Goal: Task Accomplishment & Management: Use online tool/utility

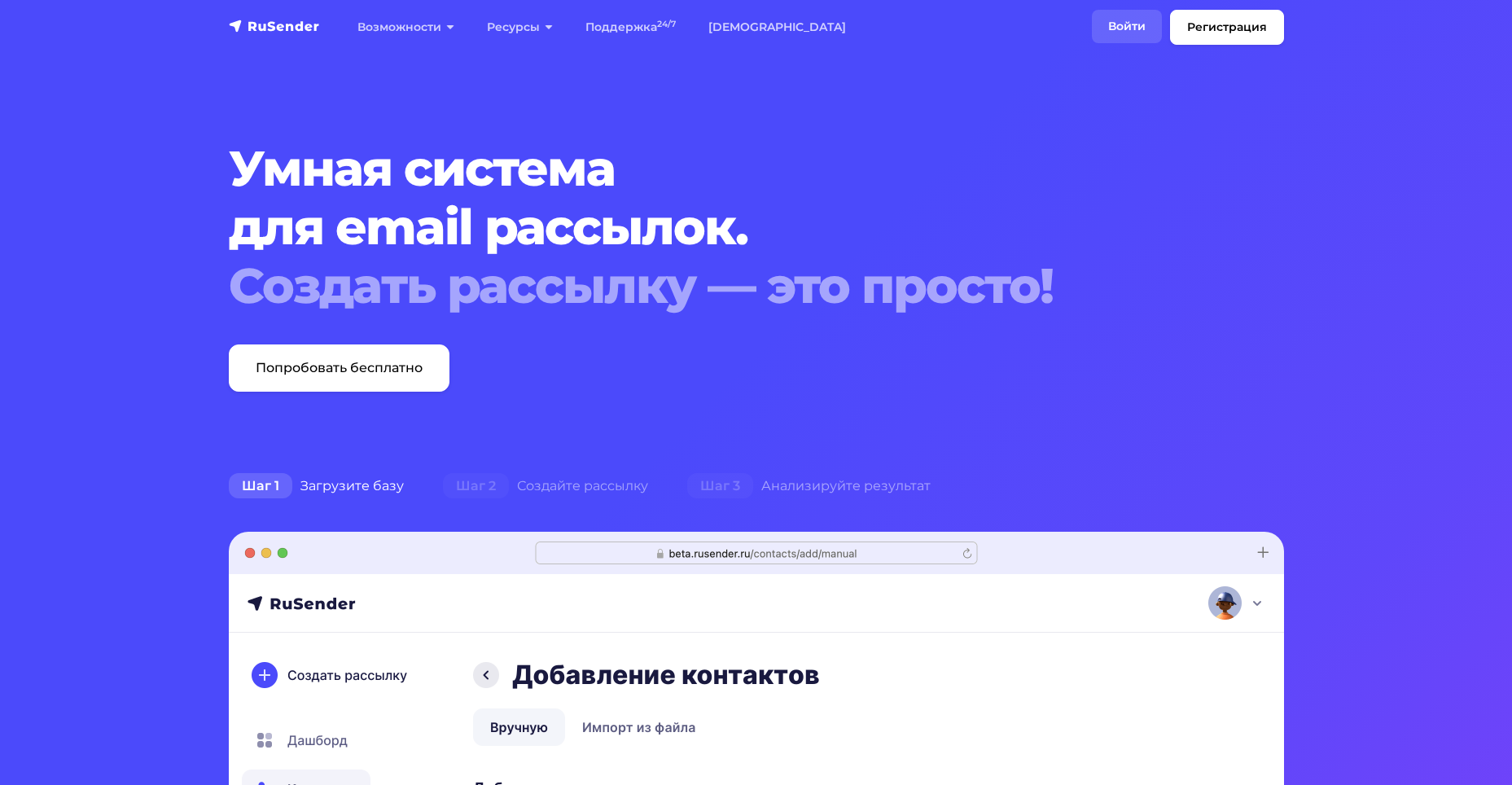
click at [1141, 30] on link "Войти" at bounding box center [1127, 27] width 70 height 34
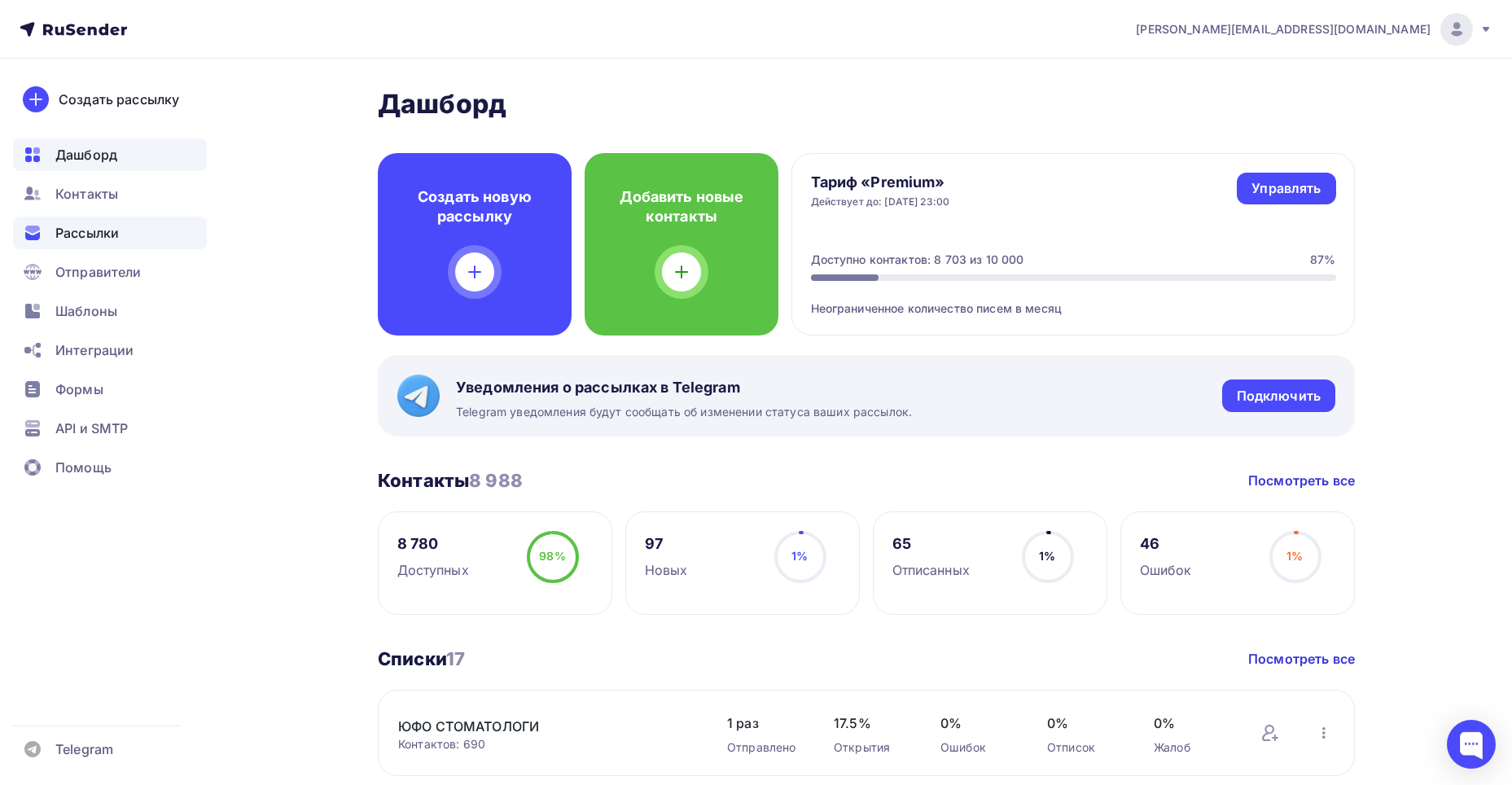
click at [108, 232] on span "Рассылки" at bounding box center [87, 233] width 64 height 20
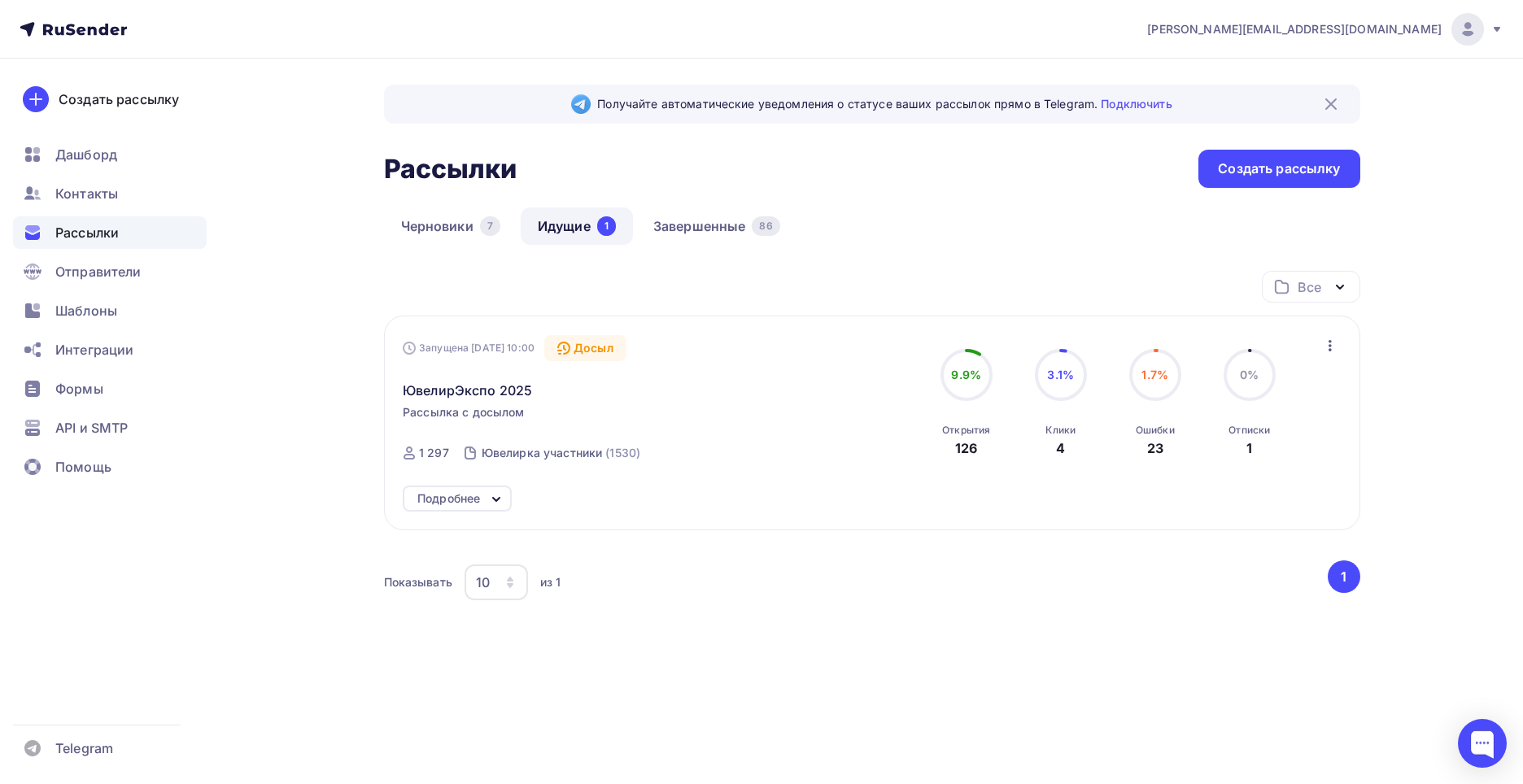
click at [493, 503] on icon at bounding box center [497, 500] width 20 height 20
